Goal: Obtain resource: Download file/media

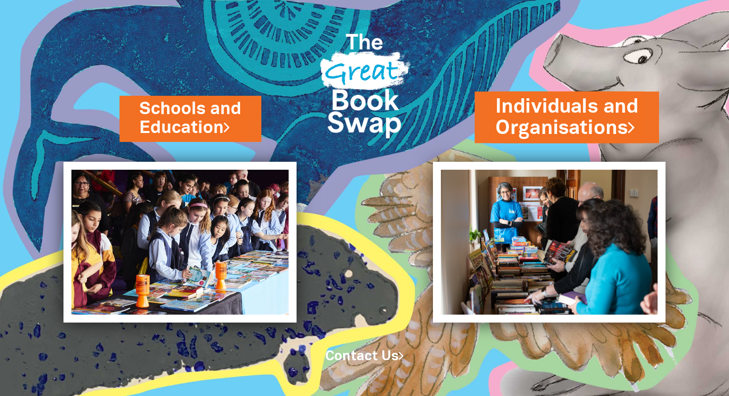
click at [565, 128] on link "Individuals and Organisations" at bounding box center [567, 117] width 143 height 49
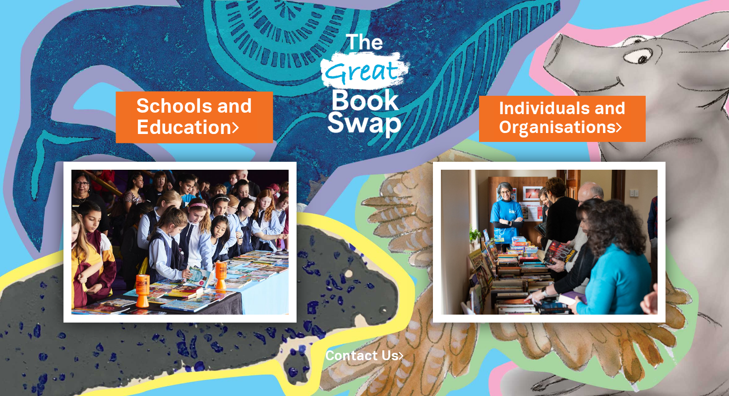
click at [171, 127] on link "Schools and Education" at bounding box center [194, 117] width 116 height 49
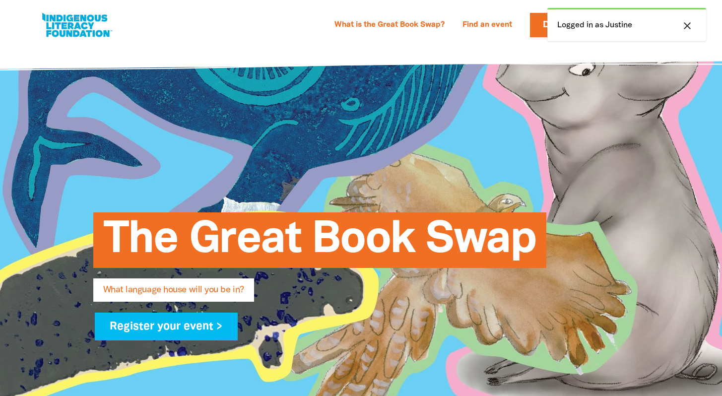
select select "early-learning"
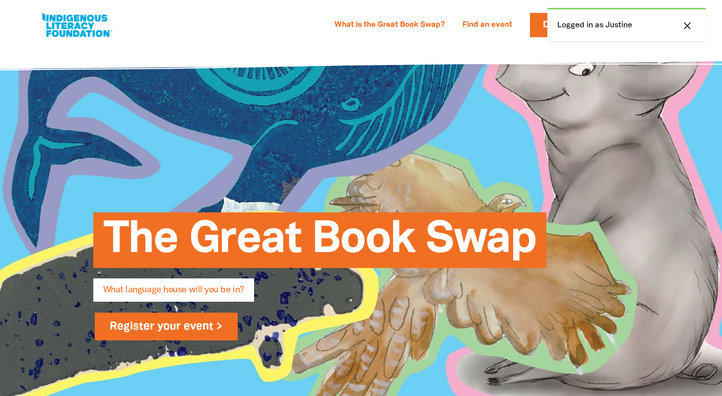
click at [165, 324] on link "Register your event >" at bounding box center [166, 327] width 143 height 28
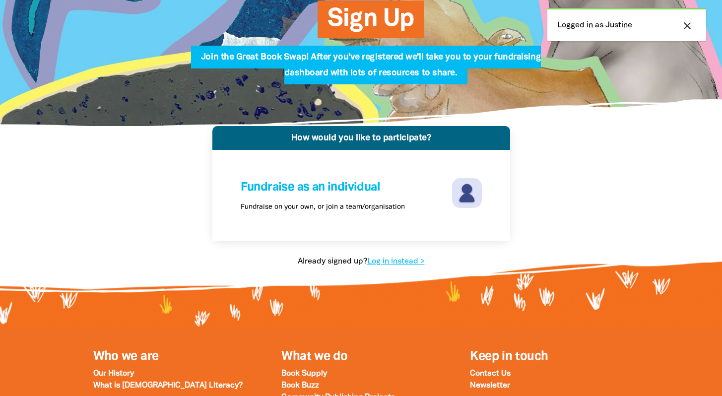
scroll to position [119, 0]
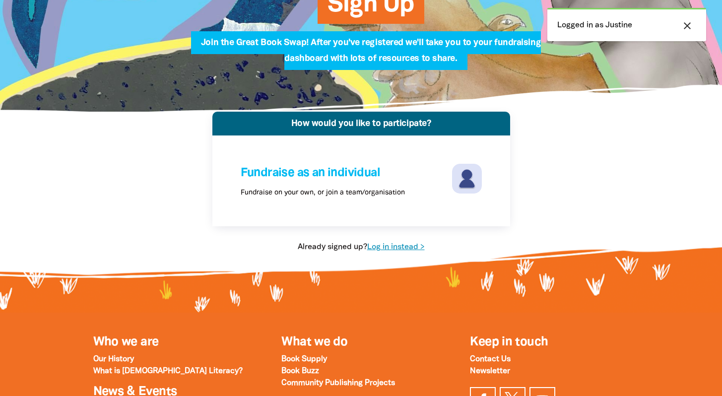
click at [393, 244] on link "Log in instead >" at bounding box center [396, 247] width 58 height 7
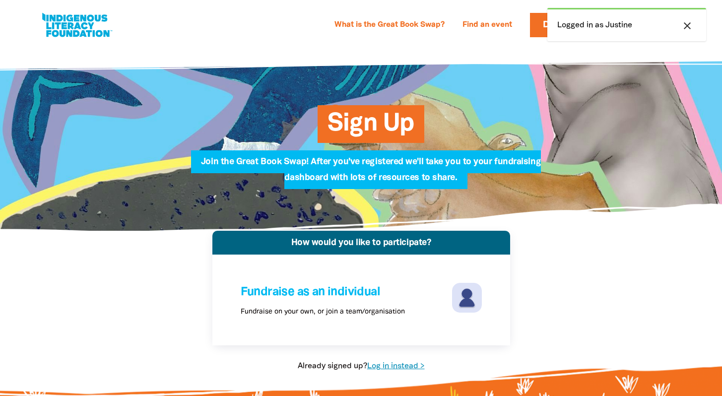
select select "early-learning"
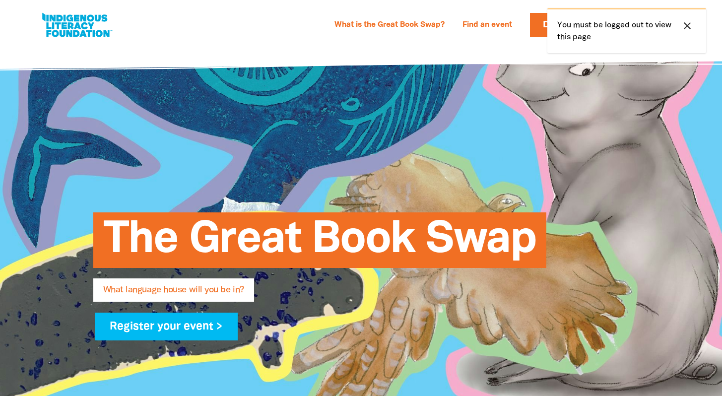
click at [686, 25] on icon "close" at bounding box center [687, 26] width 12 height 12
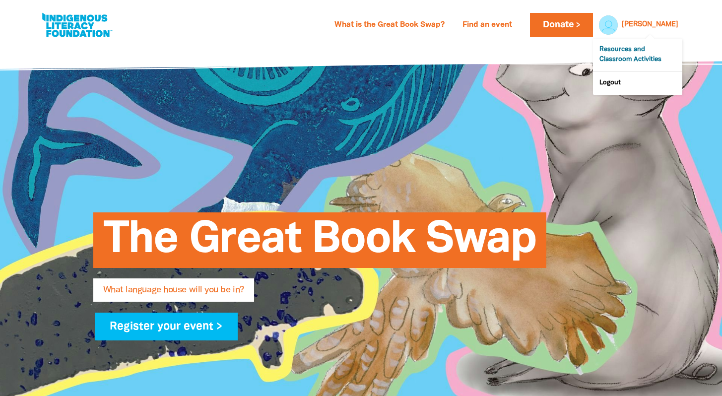
click at [630, 48] on link "Resources and Classroom Activities" at bounding box center [637, 55] width 89 height 33
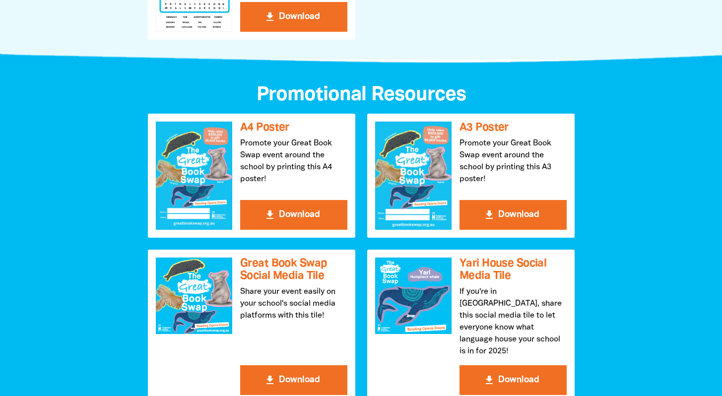
scroll to position [1032, 0]
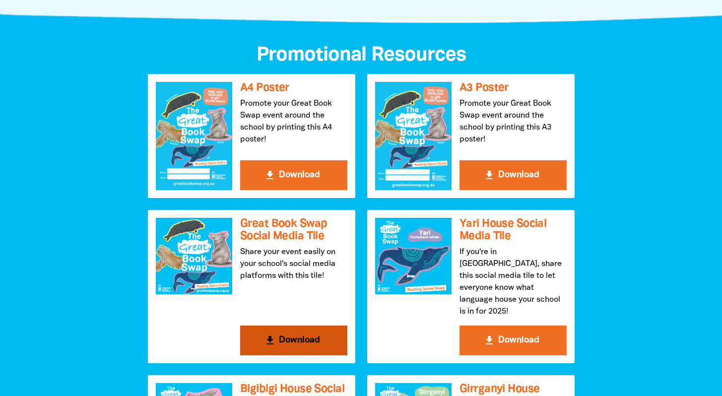
click at [267, 334] on icon "get_app" at bounding box center [270, 340] width 12 height 12
